Goal: Transaction & Acquisition: Purchase product/service

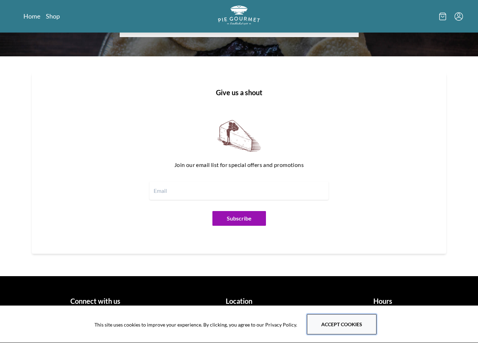
click at [359, 315] on button "Accept cookies" at bounding box center [342, 324] width 70 height 20
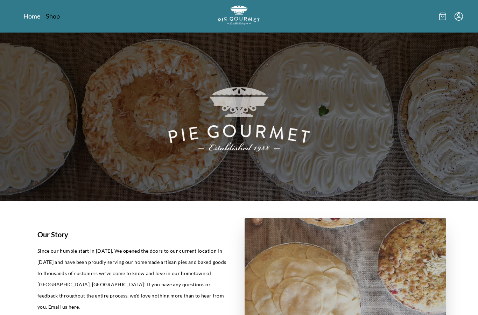
click at [53, 15] on link "Shop" at bounding box center [53, 16] width 14 height 8
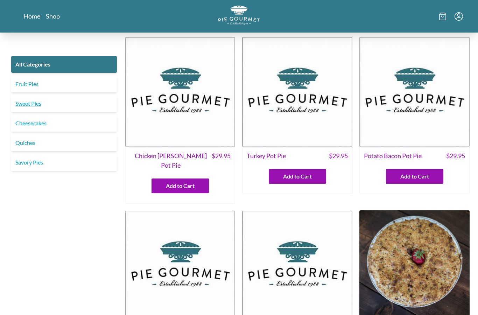
click at [38, 106] on link "Sweet Pies" at bounding box center [64, 103] width 106 height 17
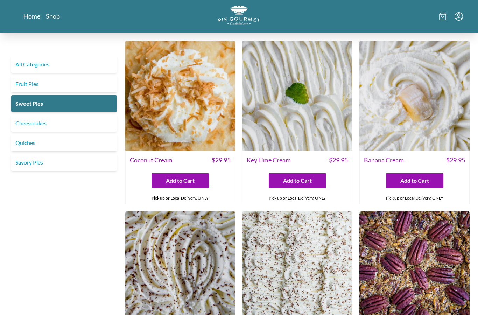
click at [35, 122] on link "Cheesecakes" at bounding box center [64, 123] width 106 height 17
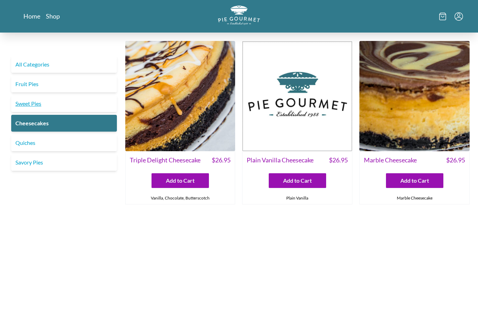
click at [27, 100] on link "Sweet Pies" at bounding box center [64, 103] width 106 height 17
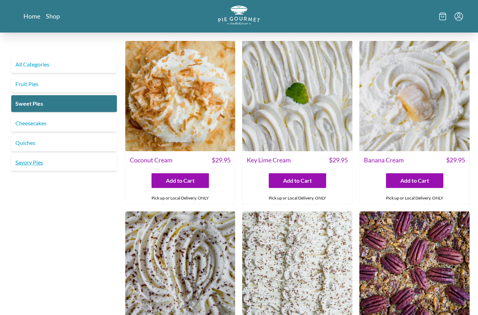
click at [41, 165] on link "Savory Pies" at bounding box center [64, 162] width 106 height 17
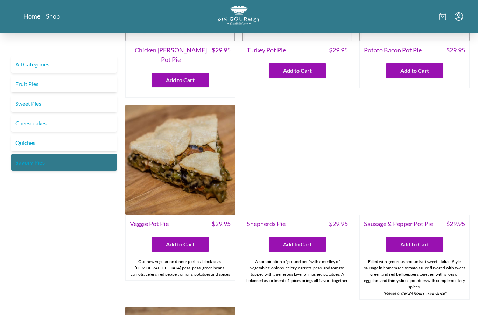
scroll to position [110, 0]
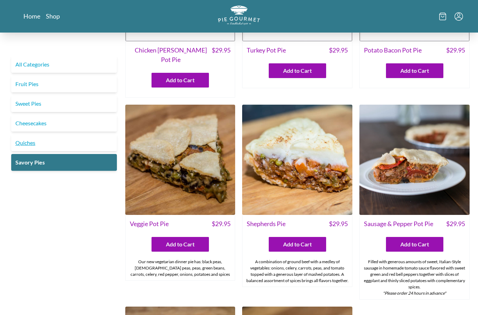
click at [29, 142] on link "Quiches" at bounding box center [64, 142] width 106 height 17
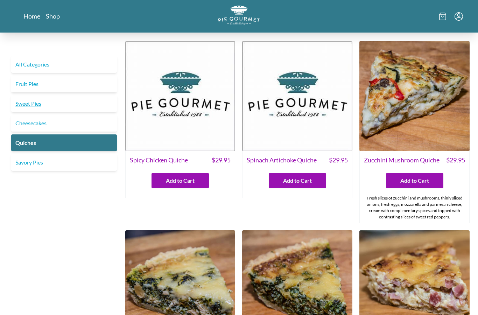
click at [29, 105] on link "Sweet Pies" at bounding box center [64, 103] width 106 height 17
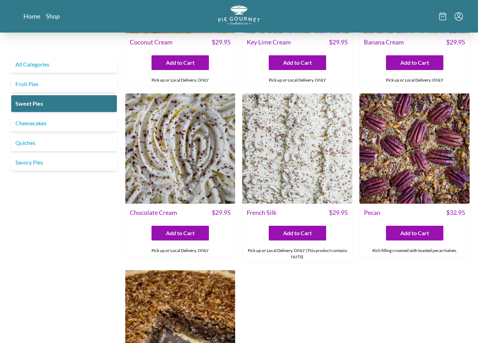
scroll to position [123, 0]
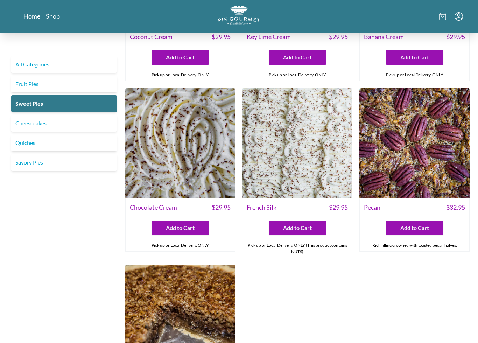
click at [416, 178] on img at bounding box center [414, 143] width 110 height 110
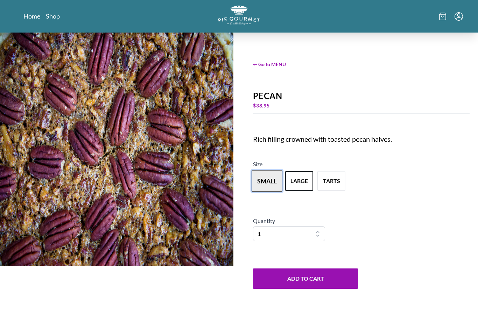
click at [267, 184] on button "small" at bounding box center [267, 181] width 31 height 22
click at [297, 184] on button "large" at bounding box center [299, 181] width 31 height 22
click at [267, 182] on button "small" at bounding box center [267, 181] width 31 height 22
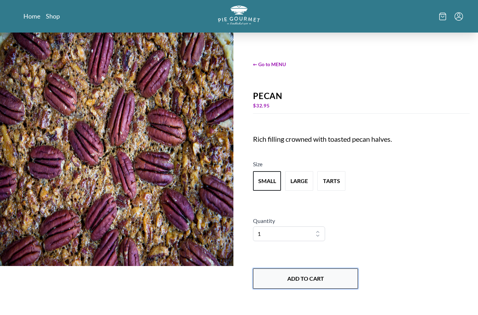
click at [334, 277] on button "Add to Cart" at bounding box center [305, 278] width 105 height 20
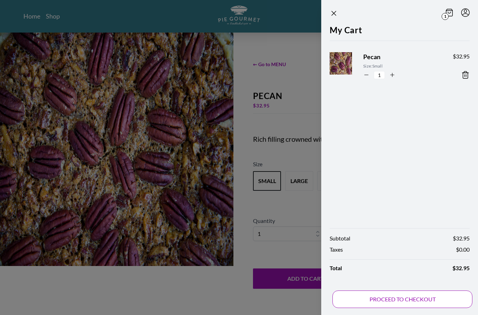
click at [359, 298] on button "PROCEED TO CHECKOUT" at bounding box center [402, 298] width 140 height 17
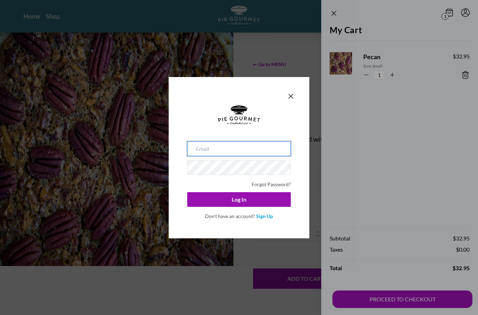
click at [264, 148] on input "email" at bounding box center [239, 148] width 104 height 15
click at [277, 186] on link "Forgot Password?" at bounding box center [271, 184] width 39 height 6
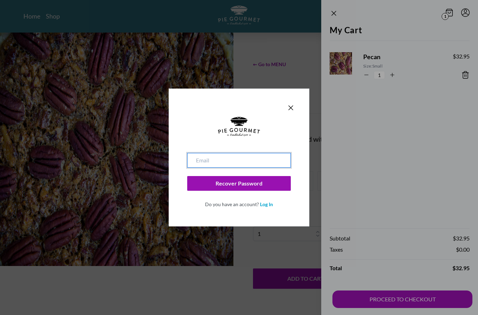
click at [248, 160] on input "email" at bounding box center [239, 160] width 104 height 15
type input "[EMAIL_ADDRESS][DOMAIN_NAME]"
click at [239, 183] on button "Recover Password" at bounding box center [239, 183] width 104 height 15
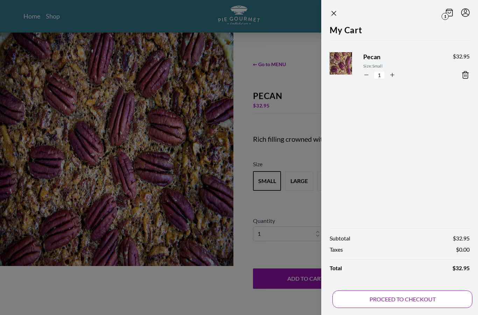
click at [398, 305] on button "PROCEED TO CHECKOUT" at bounding box center [402, 298] width 140 height 17
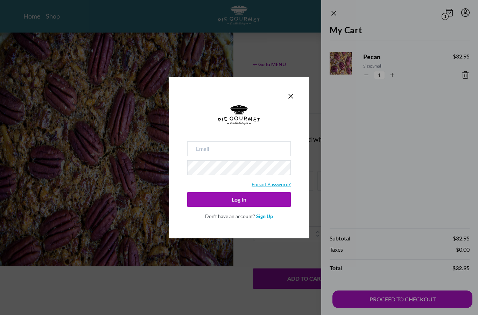
click at [270, 182] on link "Forgot Password?" at bounding box center [271, 184] width 39 height 6
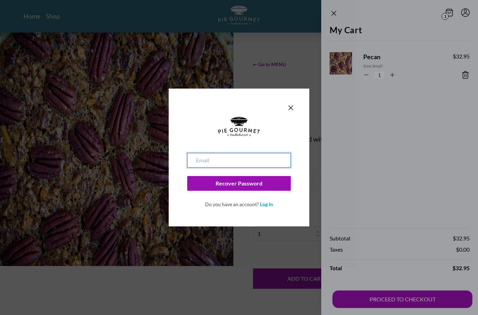
click at [235, 160] on input "email" at bounding box center [239, 160] width 104 height 15
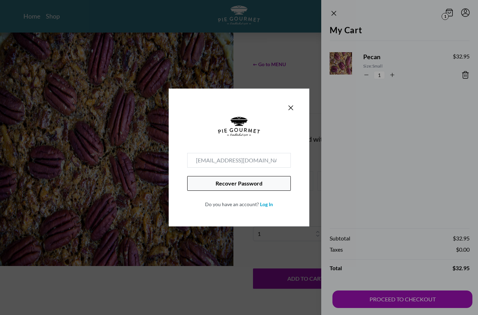
type input "[EMAIL_ADDRESS][DOMAIN_NAME]"
click at [240, 188] on button "Recover Password" at bounding box center [239, 183] width 104 height 15
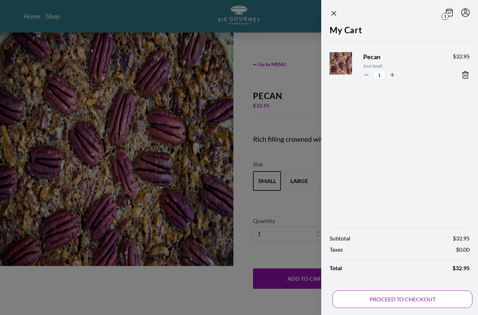
click at [432, 298] on button "PROCEED TO CHECKOUT" at bounding box center [402, 298] width 140 height 17
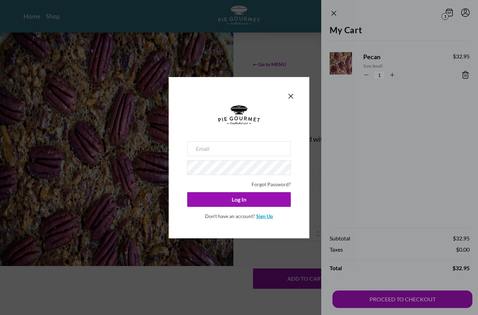
click at [267, 218] on link "Sign Up" at bounding box center [264, 216] width 17 height 6
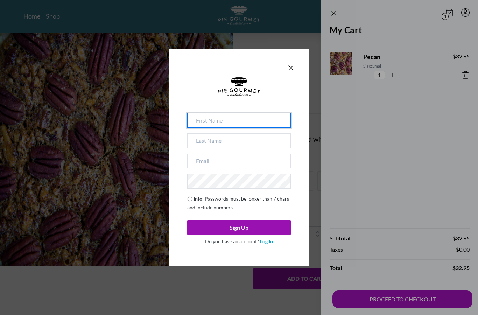
click at [219, 120] on input at bounding box center [239, 120] width 104 height 15
type input "[PERSON_NAME]"
type input "Elbashari"
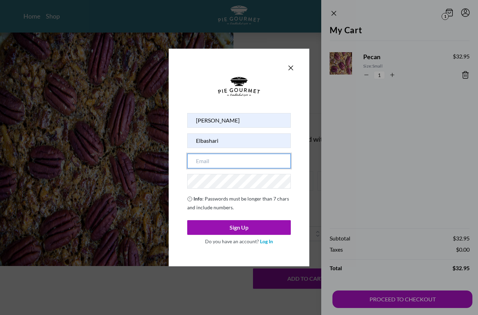
type input "[EMAIL_ADDRESS][DOMAIN_NAME]"
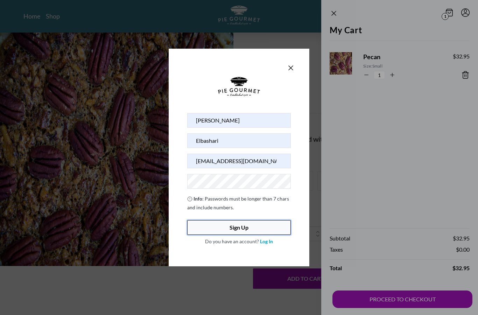
click at [251, 230] on button "Sign Up" at bounding box center [239, 227] width 104 height 15
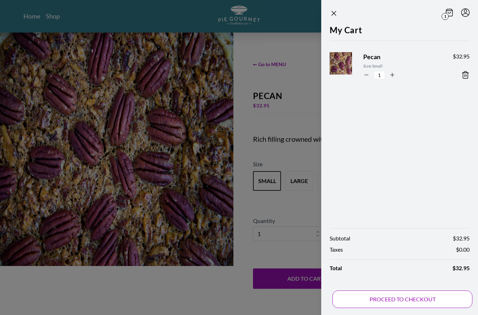
click at [432, 293] on button "PROCEED TO CHECKOUT" at bounding box center [402, 298] width 140 height 17
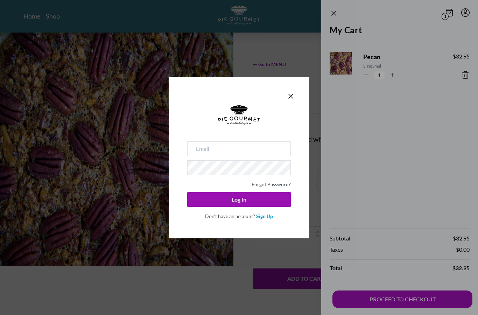
click at [259, 148] on input "email" at bounding box center [239, 148] width 104 height 15
type input "[EMAIL_ADDRESS][DOMAIN_NAME]"
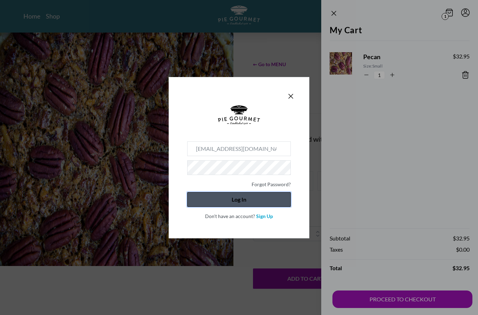
click at [247, 197] on button "Log In" at bounding box center [239, 199] width 104 height 15
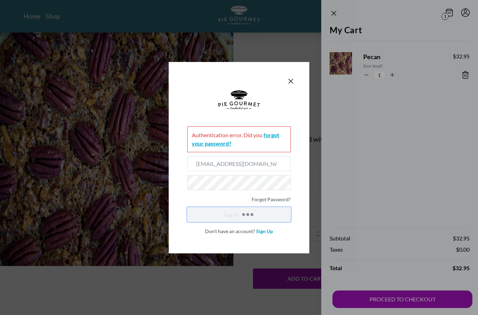
click at [275, 135] on link "forgot your password?" at bounding box center [235, 139] width 87 height 15
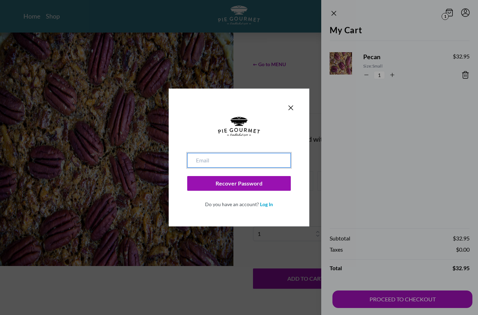
click at [246, 160] on input "email" at bounding box center [239, 160] width 104 height 15
click at [264, 204] on link "Log In" at bounding box center [266, 204] width 13 height 6
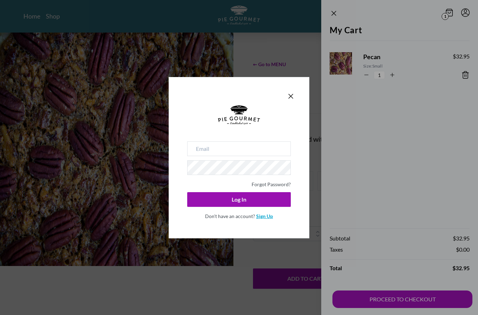
click at [266, 215] on link "Sign Up" at bounding box center [264, 216] width 17 height 6
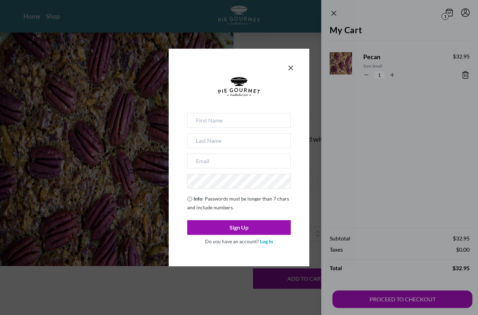
click at [237, 112] on div at bounding box center [239, 95] width 104 height 36
click at [236, 120] on input at bounding box center [239, 120] width 104 height 15
type input "[PERSON_NAME]"
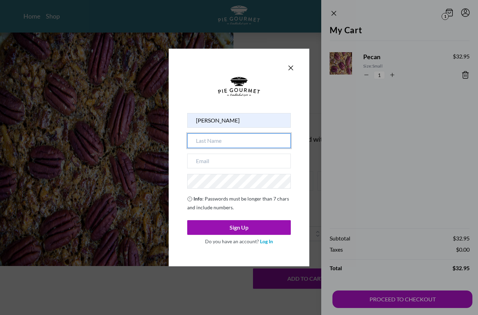
type input "Elbashari"
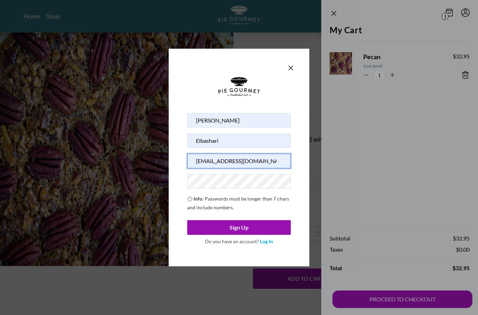
drag, startPoint x: 265, startPoint y: 155, endPoint x: 274, endPoint y: 167, distance: 15.0
click at [274, 167] on input "[EMAIL_ADDRESS][DOMAIN_NAME]" at bounding box center [239, 161] width 104 height 15
type input "[EMAIL_ADDRESS][PERSON_NAME][DOMAIN_NAME]"
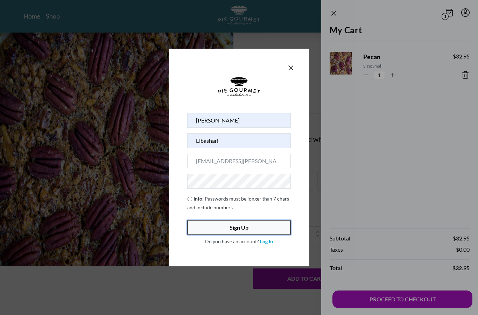
click at [251, 225] on button "Sign Up" at bounding box center [239, 227] width 104 height 15
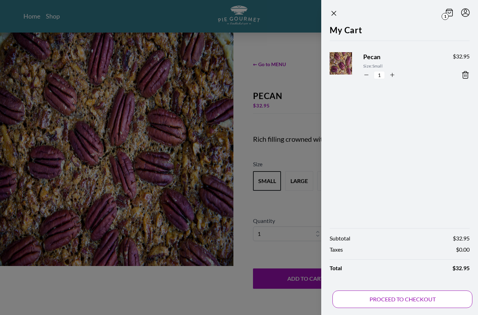
click at [389, 300] on button "PROCEED TO CHECKOUT" at bounding box center [402, 298] width 140 height 17
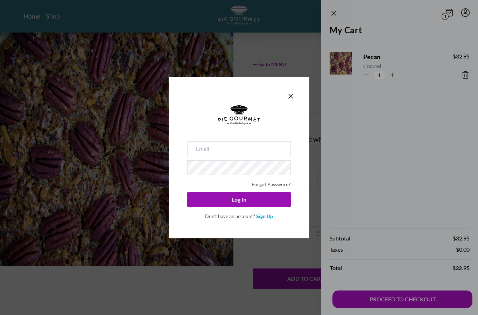
click at [241, 148] on input "email" at bounding box center [239, 148] width 104 height 15
type input "[EMAIL_ADDRESS][PERSON_NAME][DOMAIN_NAME]"
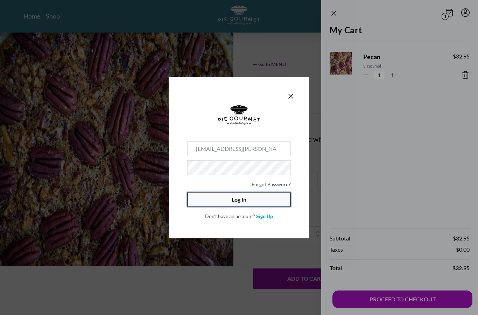
click at [239, 199] on button "Log In" at bounding box center [239, 199] width 104 height 15
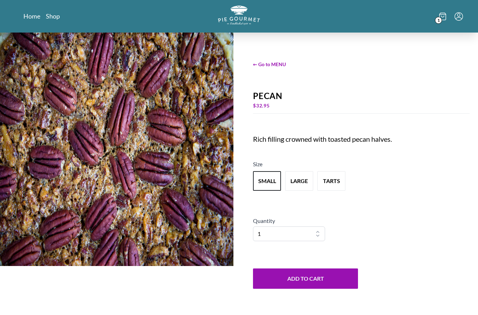
click at [443, 17] on icon at bounding box center [442, 17] width 7 height 8
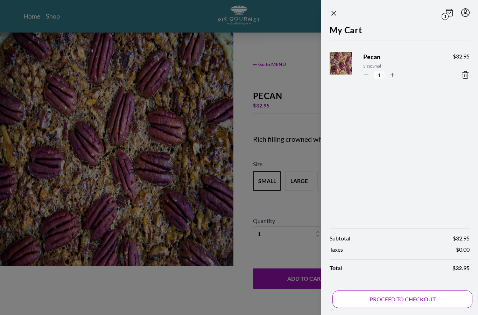
click at [409, 303] on button "PROCEED TO CHECKOUT" at bounding box center [402, 298] width 140 height 17
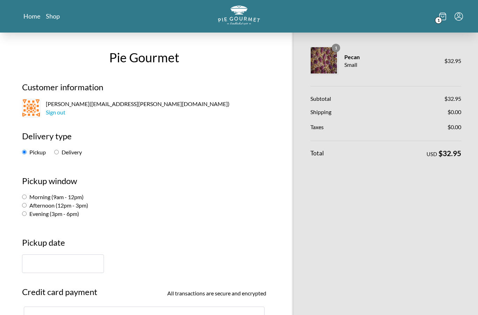
click at [62, 153] on label "Delivery" at bounding box center [68, 152] width 28 height 7
click at [59, 153] on input "Delivery" at bounding box center [56, 152] width 5 height 5
radio input "true"
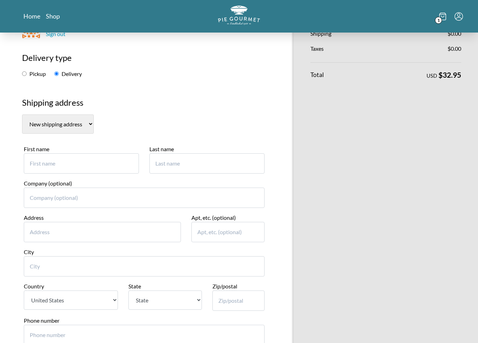
scroll to position [78, 0]
click at [97, 154] on input "First name" at bounding box center [81, 163] width 115 height 20
type input "[PERSON_NAME]"
type input "Elbashari"
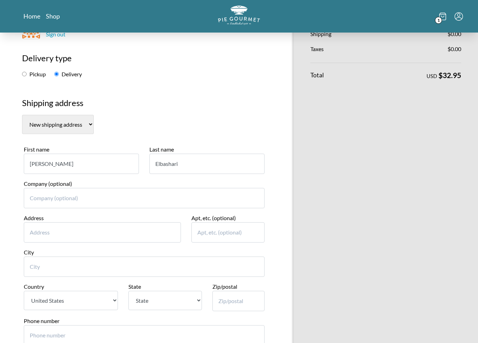
type input "[STREET_ADDRESS]"
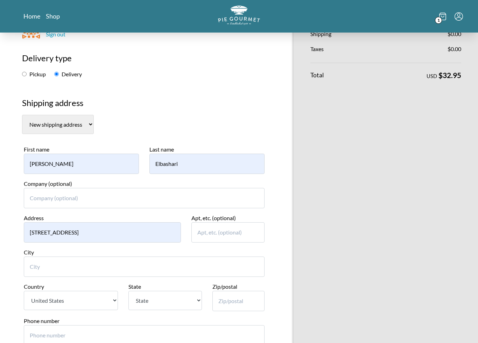
type input "[US_STATE]"
select select "DC"
type input "20001"
type input "5713313273"
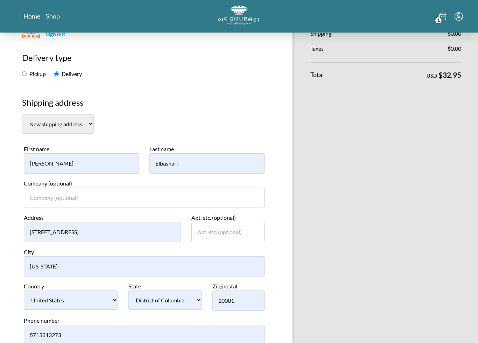
scroll to position [78, 0]
click at [210, 229] on input "Apt, etc. (optional)" at bounding box center [227, 232] width 73 height 20
click at [238, 222] on input "Apt, etc. (optional)" at bounding box center [227, 232] width 73 height 20
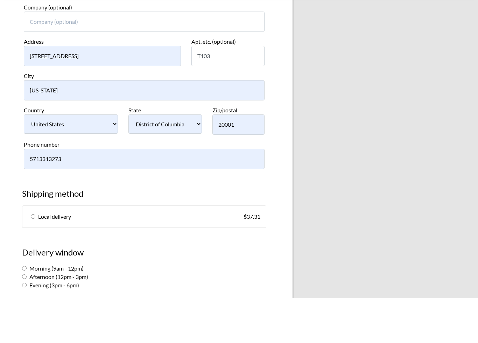
scroll to position [216, 0]
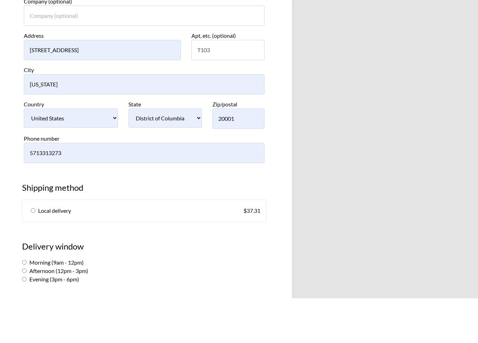
type input "T103"
click at [39, 251] on span "Local delivery" at bounding box center [54, 255] width 33 height 8
radio input "true"
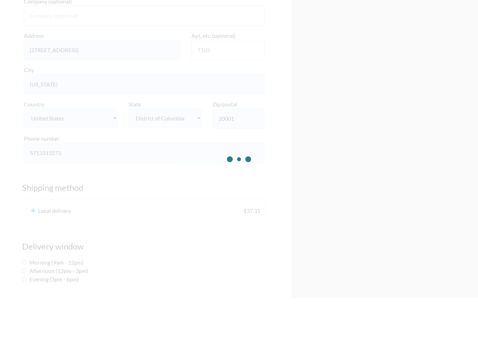
scroll to position [260, 0]
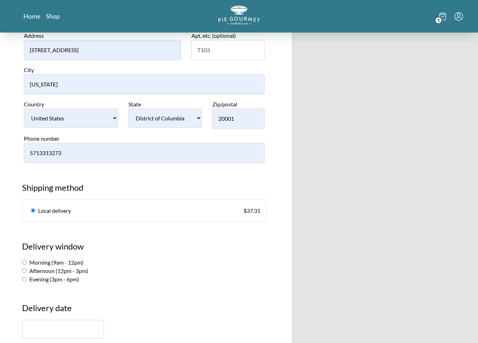
click at [27, 277] on input "Evening (3pm - 6pm)" at bounding box center [24, 279] width 5 height 5
radio input "true"
click at [67, 315] on input "text" at bounding box center [63, 329] width 82 height 19
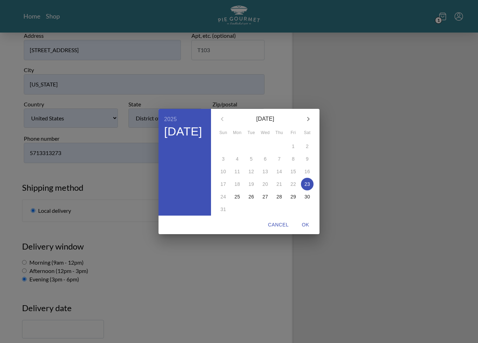
click at [311, 120] on icon "button" at bounding box center [308, 119] width 8 height 8
click at [238, 184] on p "22" at bounding box center [237, 184] width 6 height 7
click at [303, 225] on span "OK" at bounding box center [305, 224] width 17 height 9
type input "[DATE]"
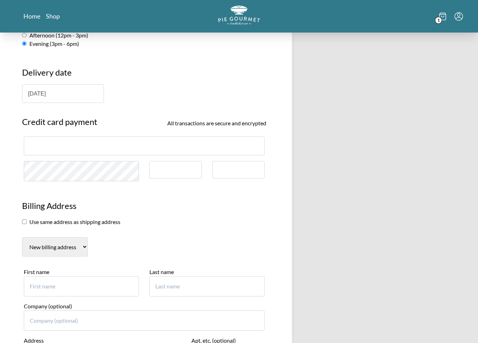
scroll to position [497, 0]
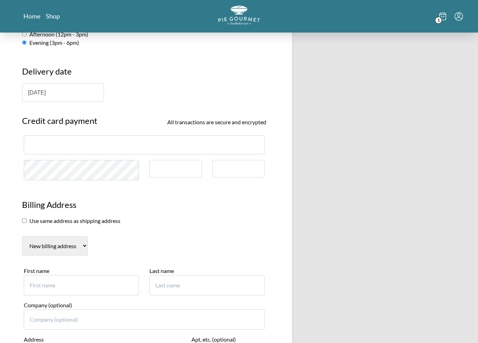
click at [37, 236] on select "New billing address" at bounding box center [55, 245] width 66 height 19
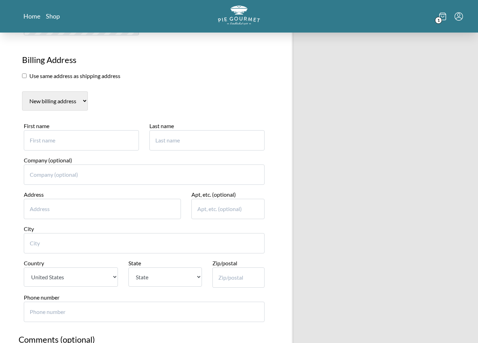
scroll to position [642, 0]
click at [62, 130] on input "First name" at bounding box center [81, 140] width 115 height 20
type input "[PERSON_NAME]"
type input "Elbashari"
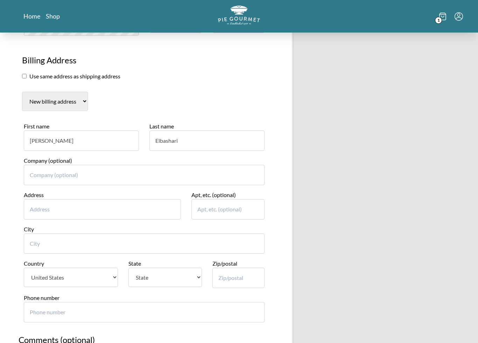
type input "[STREET_ADDRESS]"
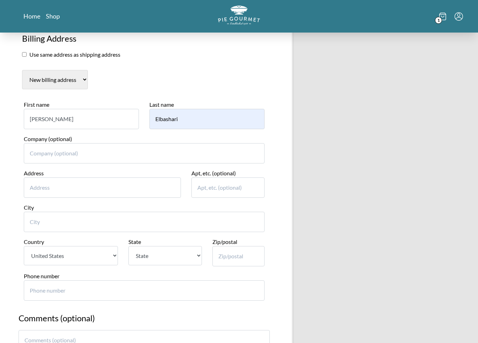
click at [84, 109] on input "[PERSON_NAME]" at bounding box center [81, 119] width 115 height 20
click at [101, 143] on input "Company (optional)" at bounding box center [144, 153] width 241 height 20
click at [84, 177] on input "Address" at bounding box center [102, 187] width 157 height 20
type input "[STREET_ADDRESS]"
type input "[GEOGRAPHIC_DATA]"
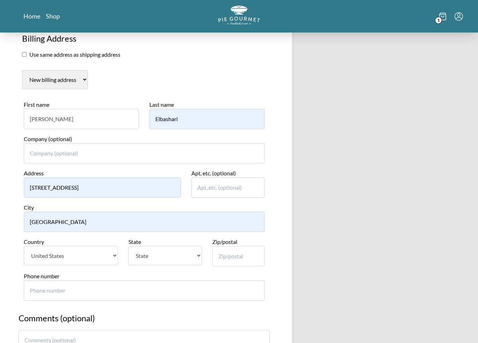
select select "VA"
type input "22306"
type input "5713313273"
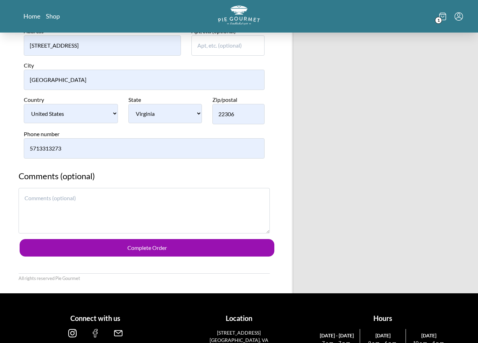
scroll to position [805, 0]
click at [153, 194] on textarea at bounding box center [144, 210] width 251 height 45
click at [54, 188] on textarea at bounding box center [144, 210] width 251 height 45
click at [61, 188] on textarea at bounding box center [144, 210] width 251 height 45
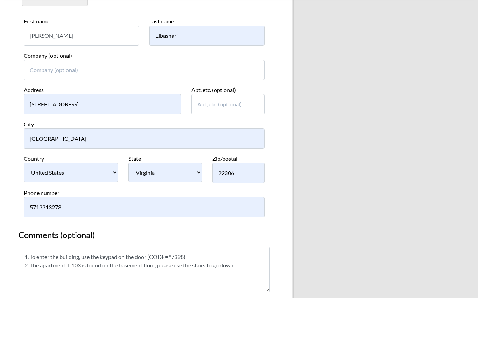
scroll to position [718, 0]
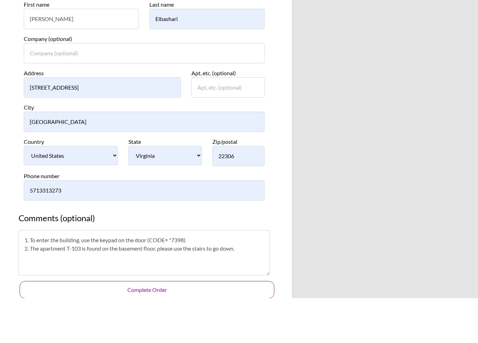
type textarea "1. To enter the building, use the keypad on the door (CODE= *7398) 2. The apart…"
click at [163, 315] on button "Complete Order" at bounding box center [147, 334] width 255 height 17
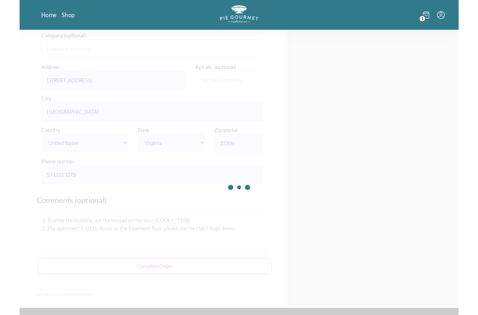
scroll to position [791, 0]
